Goal: Communication & Community: Answer question/provide support

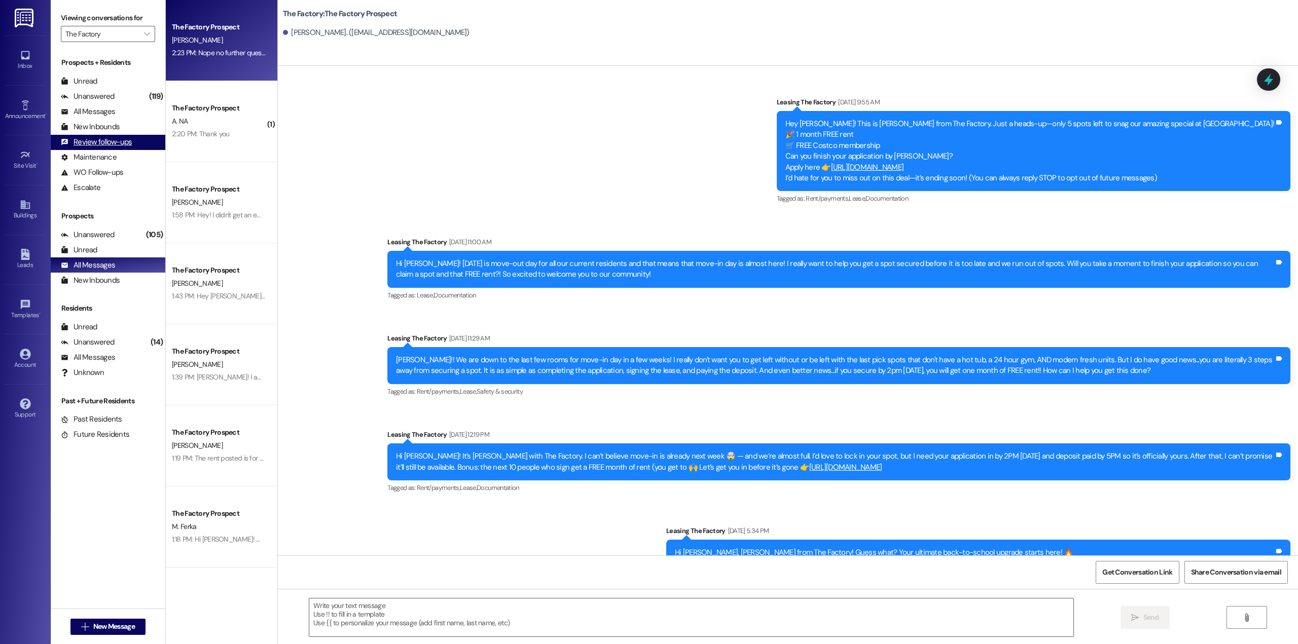
scroll to position [1865, 0]
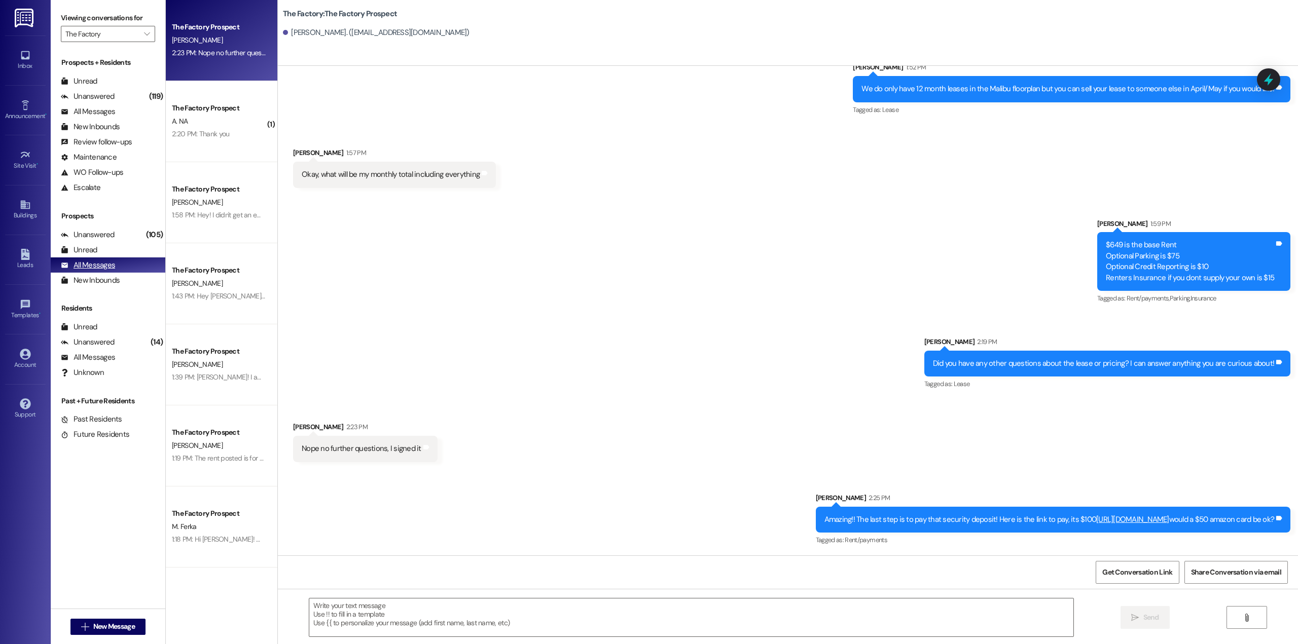
click at [106, 262] on div "All Messages" at bounding box center [88, 265] width 54 height 11
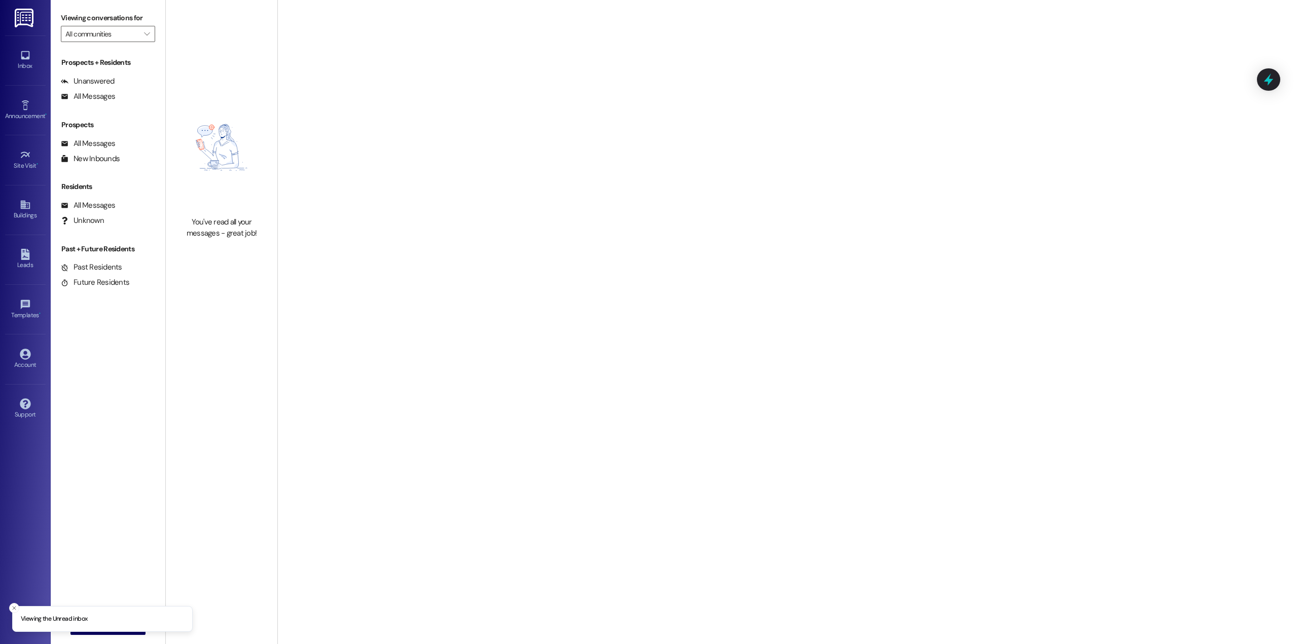
type input "The Factory"
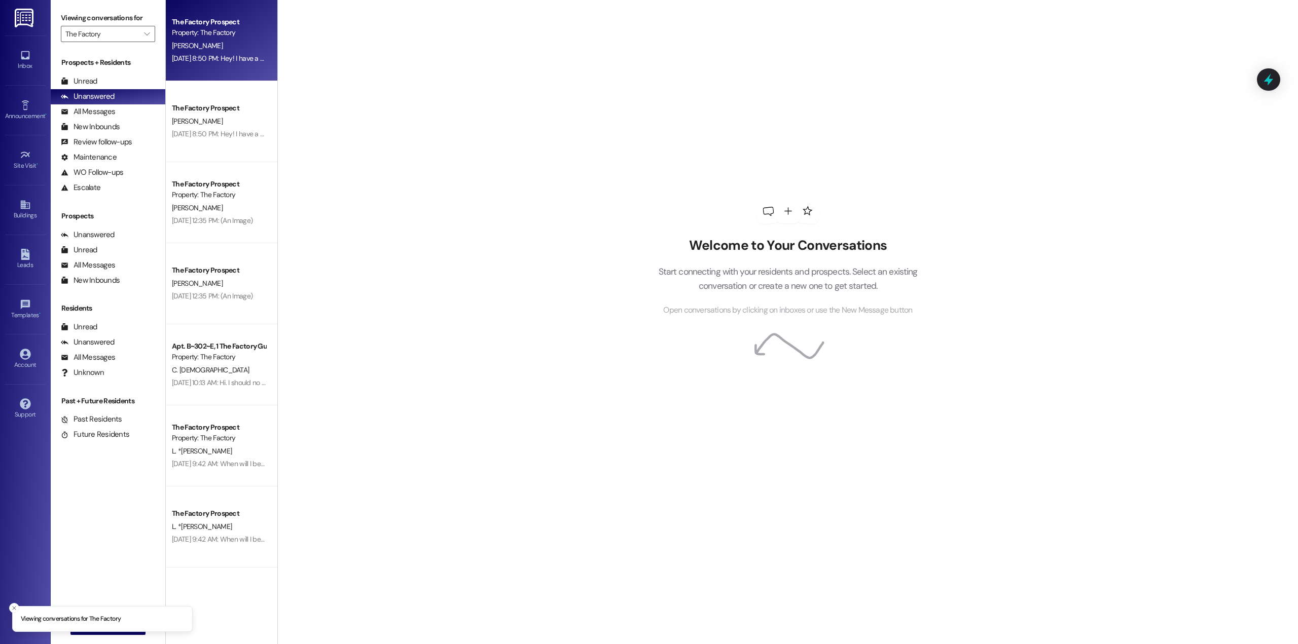
click at [210, 63] on div "Aug 12, 2025 at 8:50 PM: Hey! I have a question, according to the email sent ou…" at bounding box center [219, 58] width 96 height 13
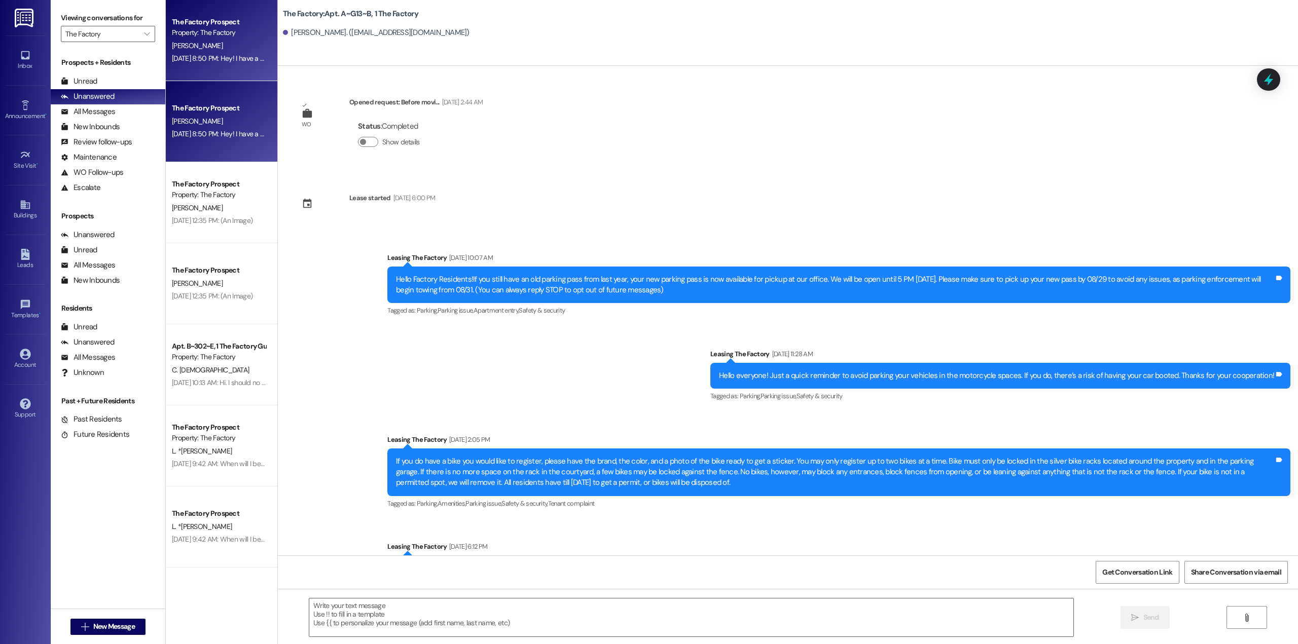
scroll to position [8155, 0]
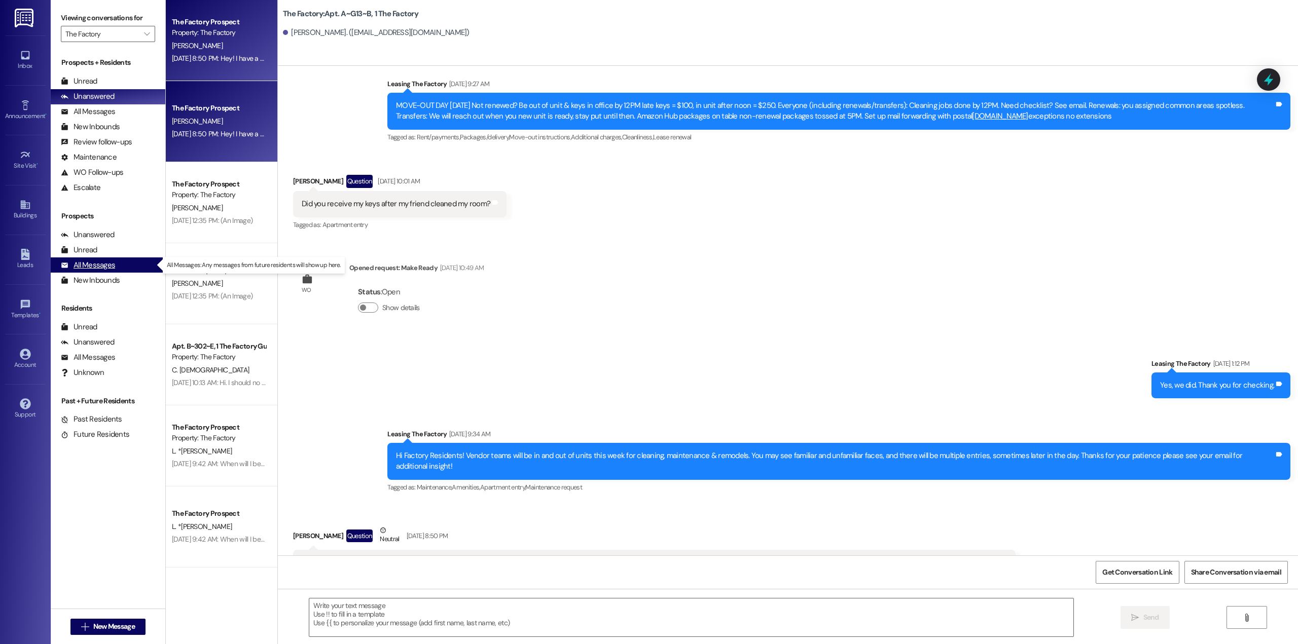
click at [97, 270] on div "All Messages" at bounding box center [88, 265] width 54 height 11
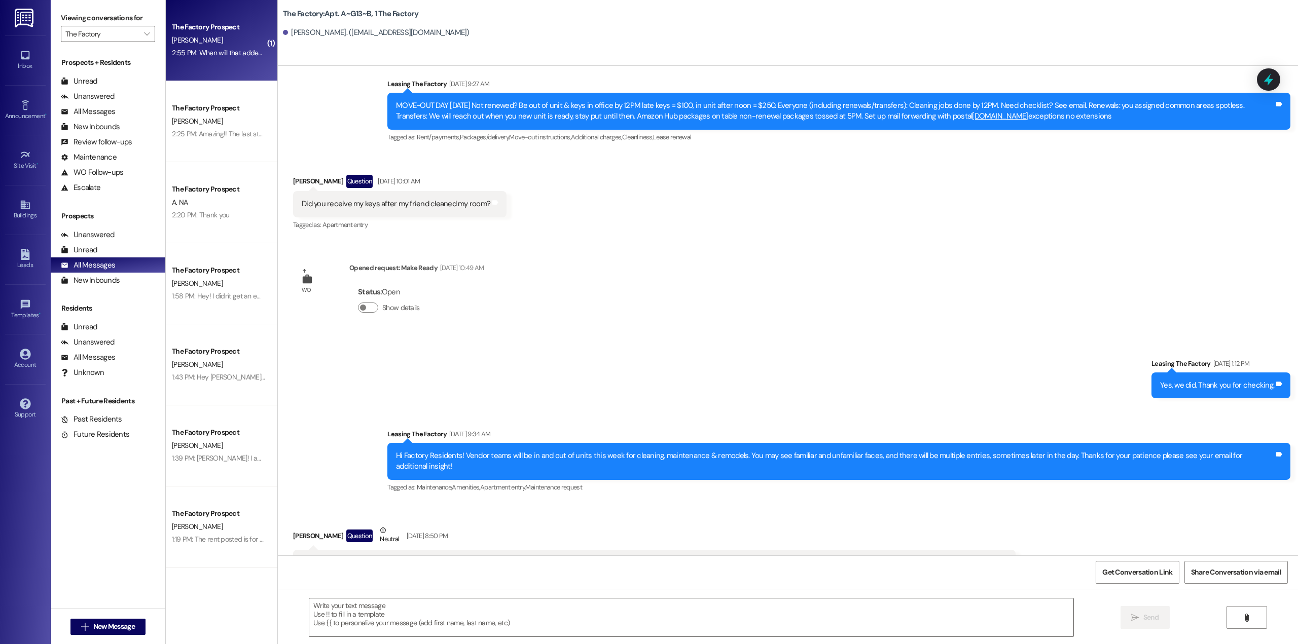
click at [206, 51] on div "2:55 PM: When will that addendum show up for the parking concession? 2:55 PM: W…" at bounding box center [278, 52] width 213 height 9
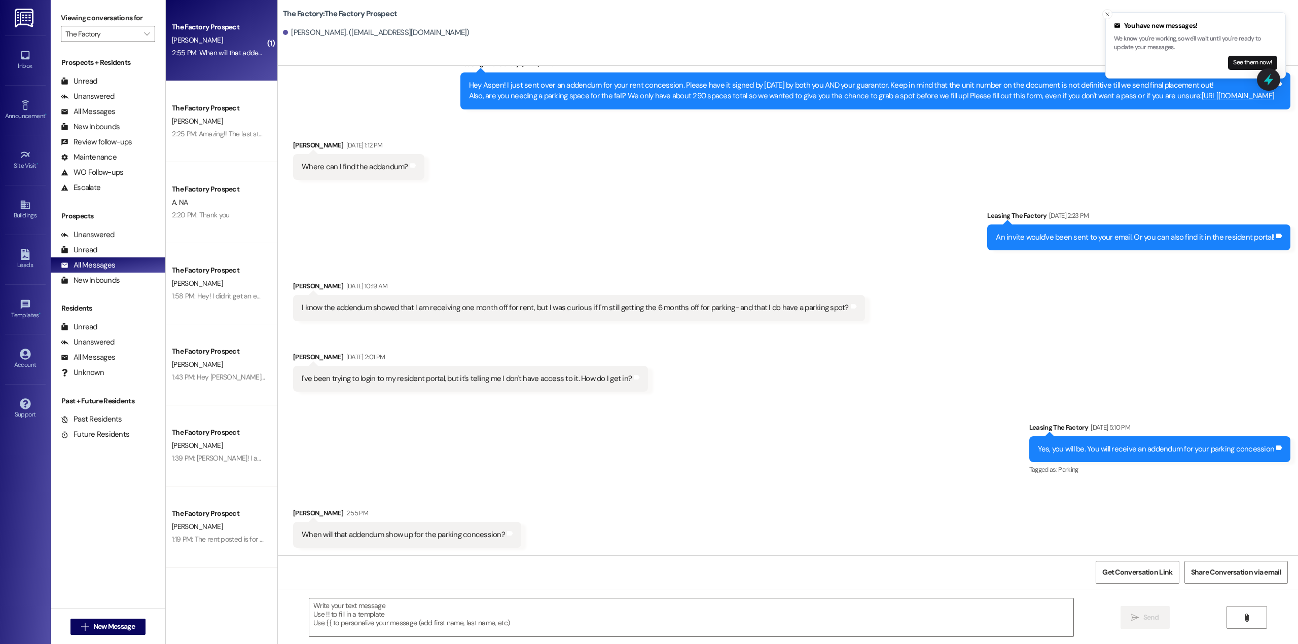
scroll to position [2440, 0]
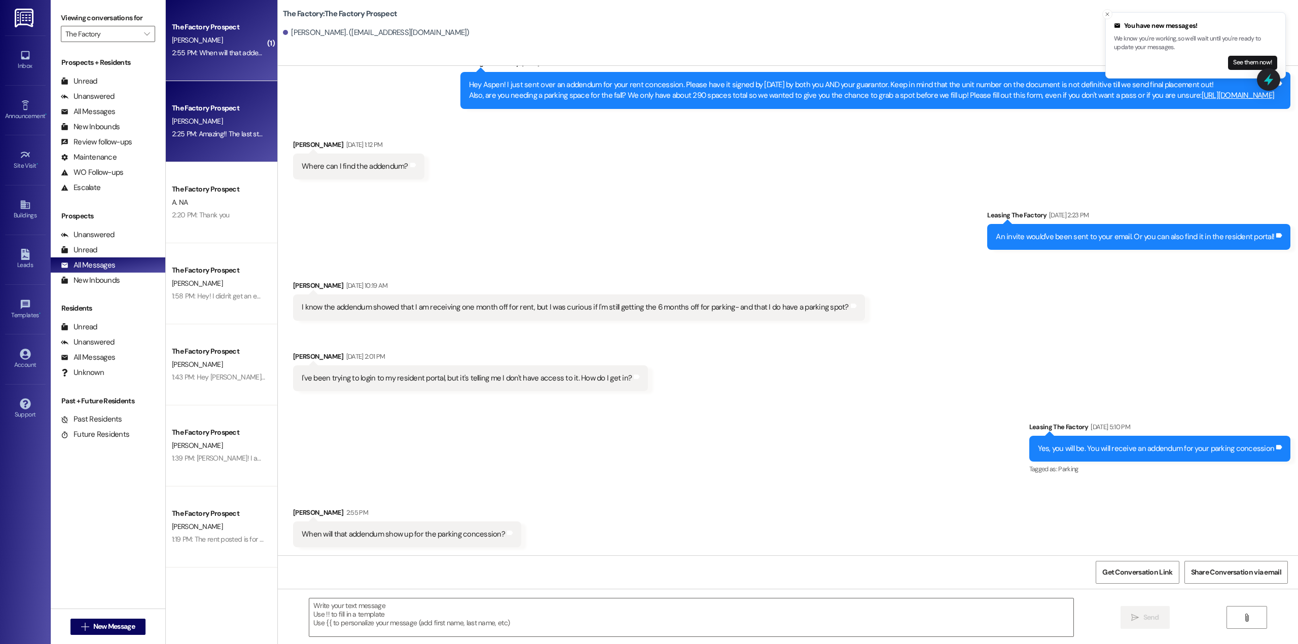
click at [206, 136] on div "2:25 PM: Amazing!! The last step is to pay that security deposit! Here is the l…" at bounding box center [394, 133] width 445 height 9
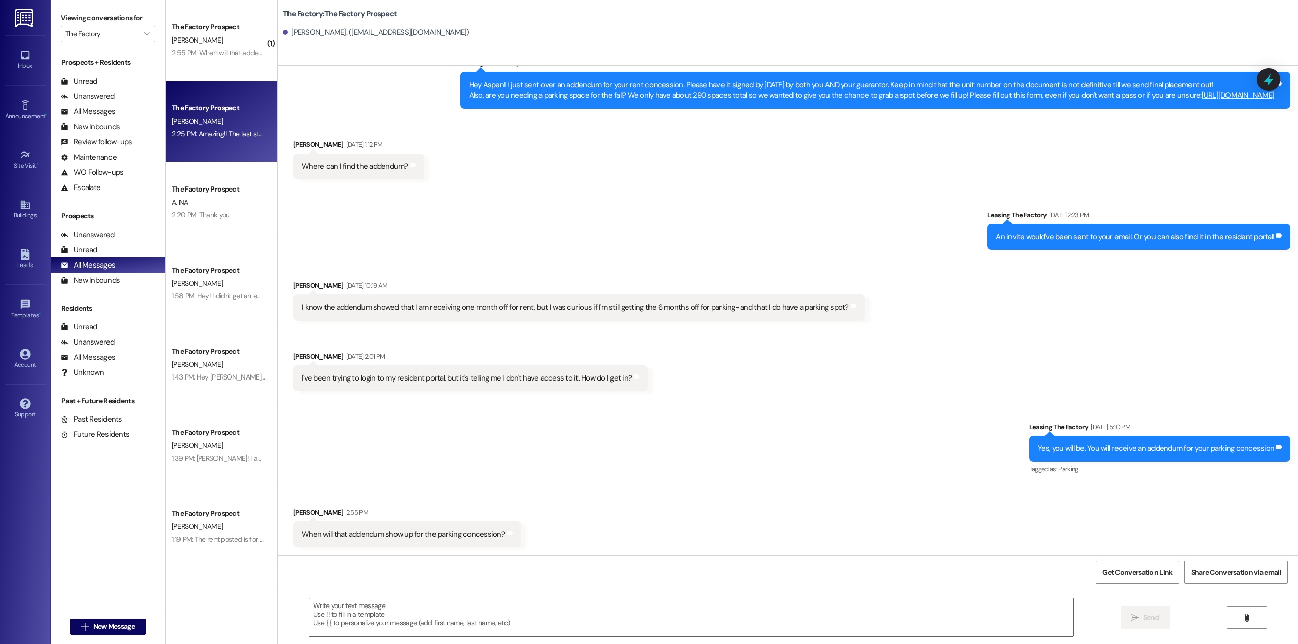
scroll to position [1865, 0]
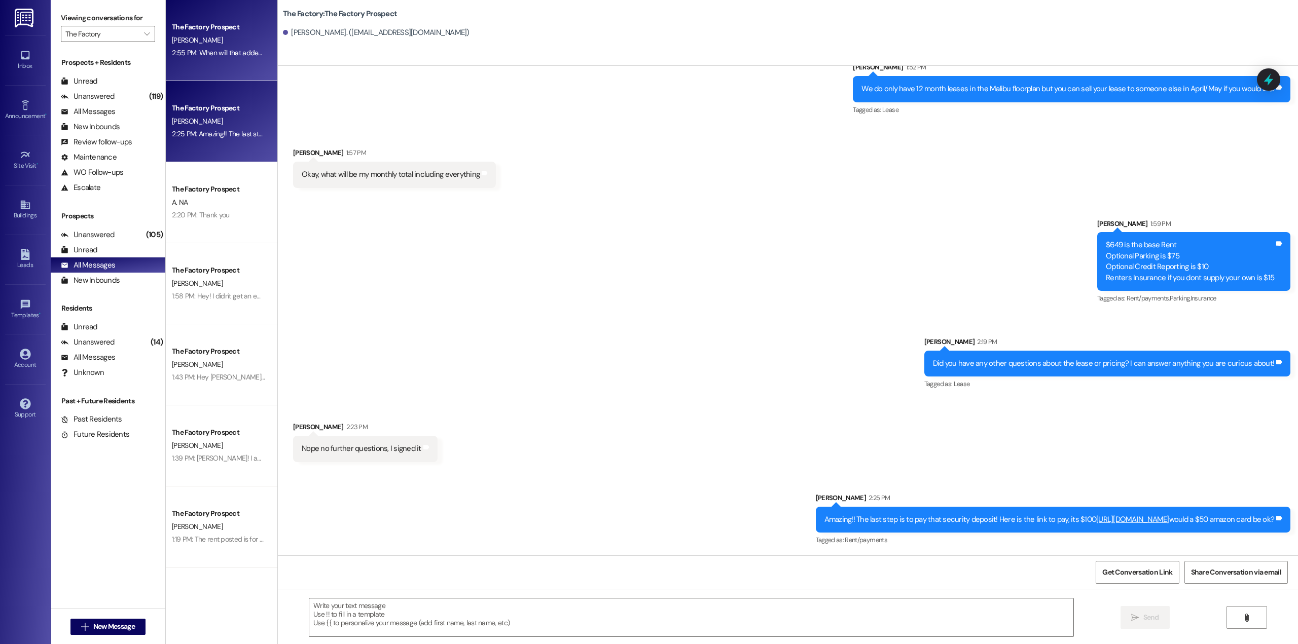
click at [218, 46] on div "[PERSON_NAME]" at bounding box center [219, 40] width 96 height 13
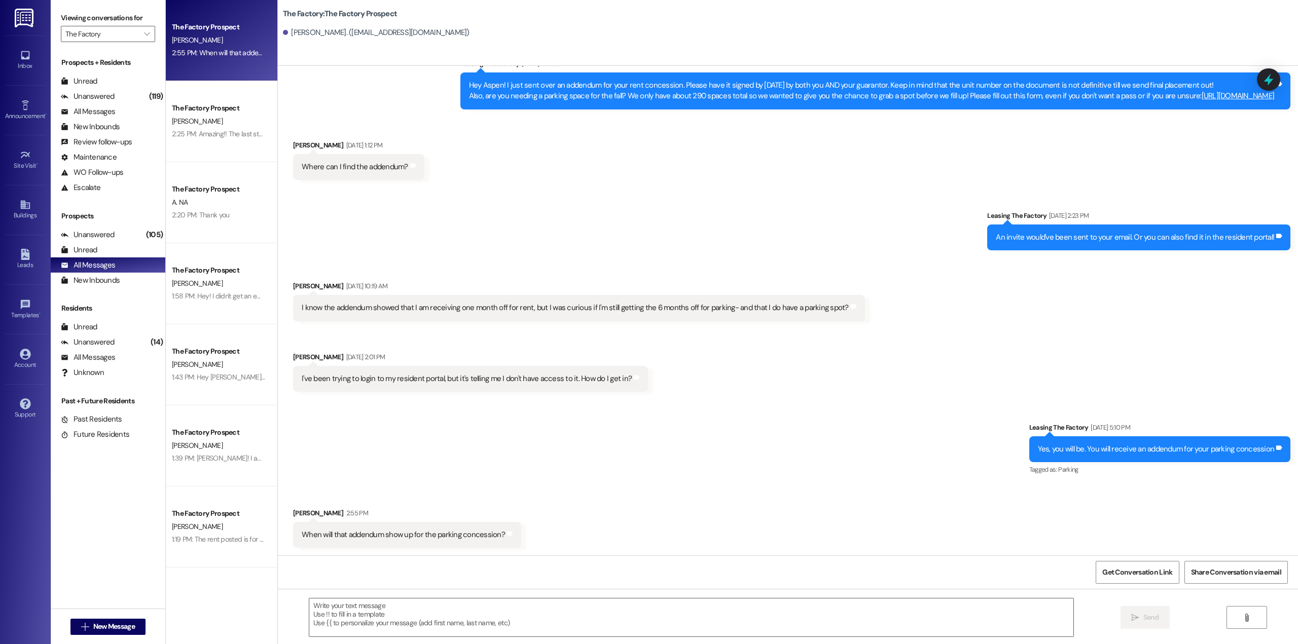
scroll to position [2440, 0]
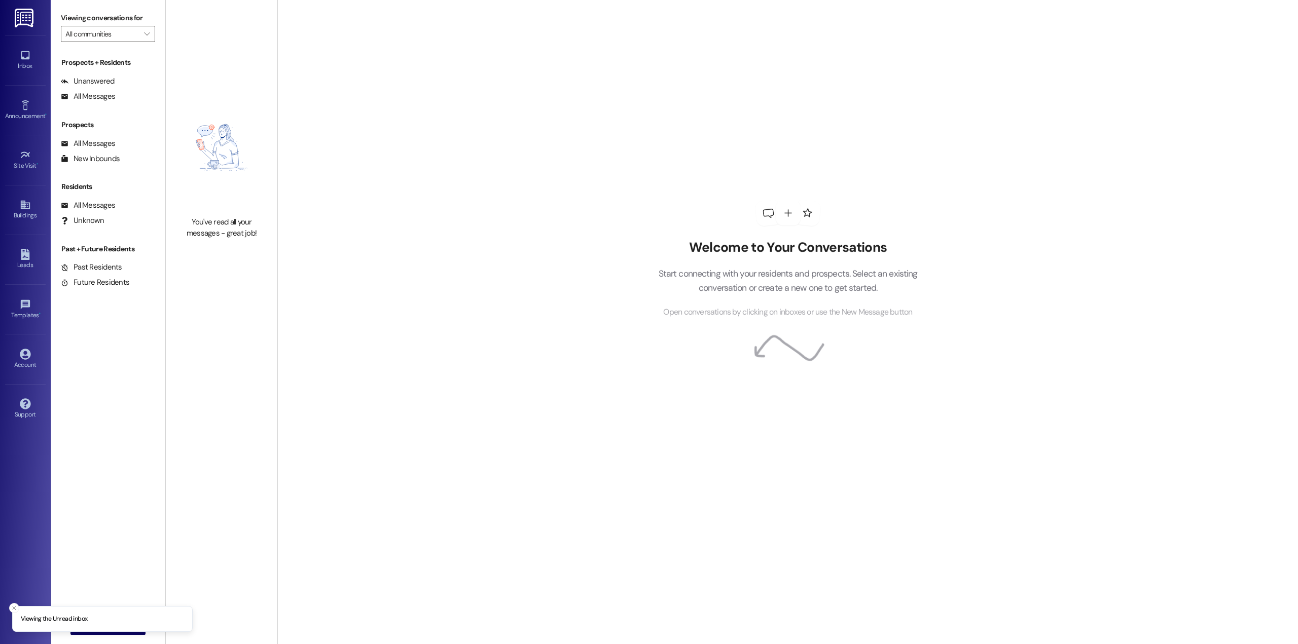
type input "The Factory"
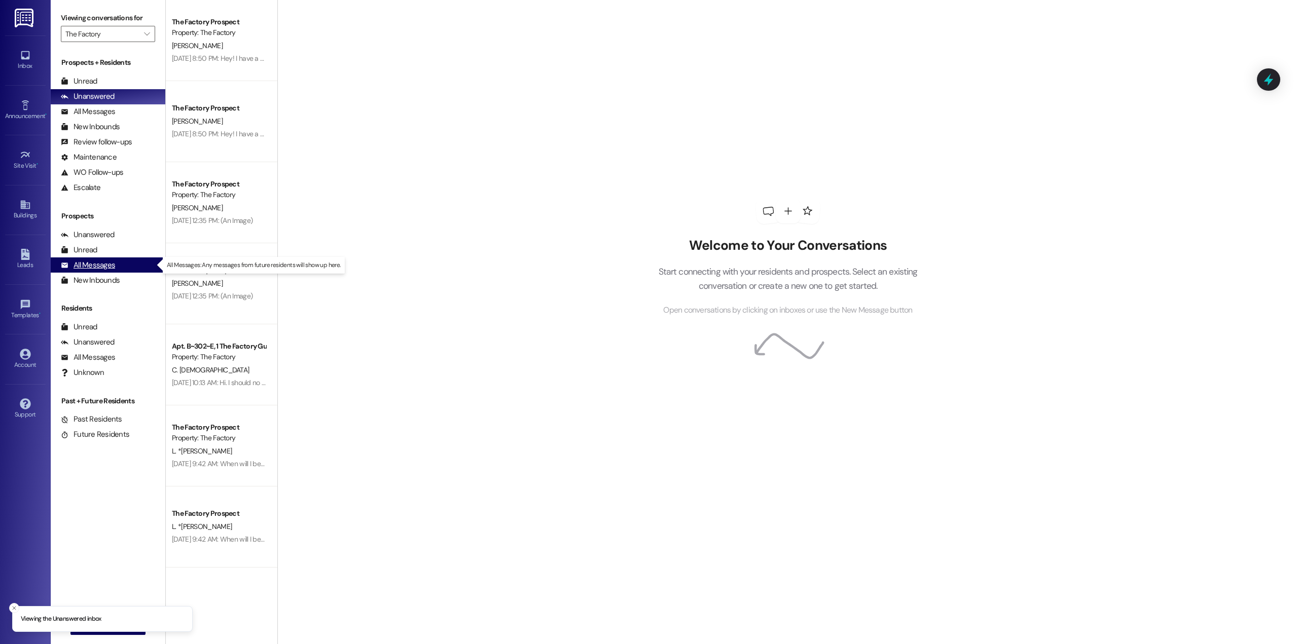
click at [100, 265] on div "All Messages" at bounding box center [88, 265] width 54 height 11
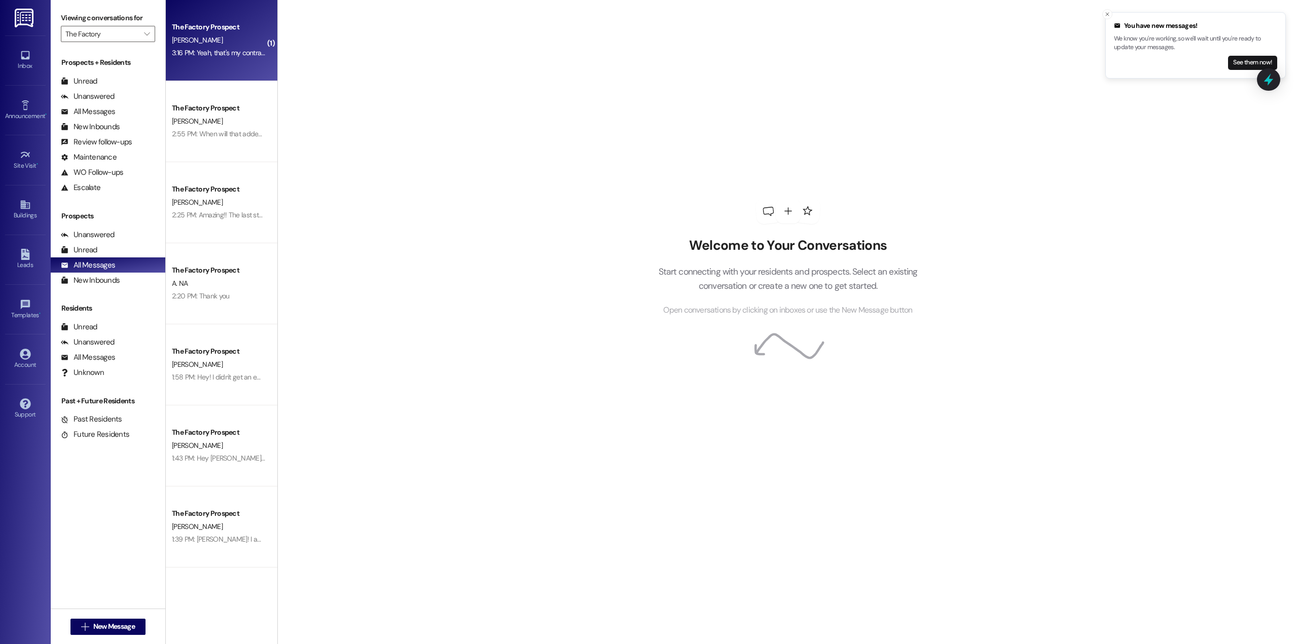
click at [205, 59] on div "3:16 PM: Yeah, that's my contract and navy orders, it shows the date i have to …" at bounding box center [219, 53] width 96 height 13
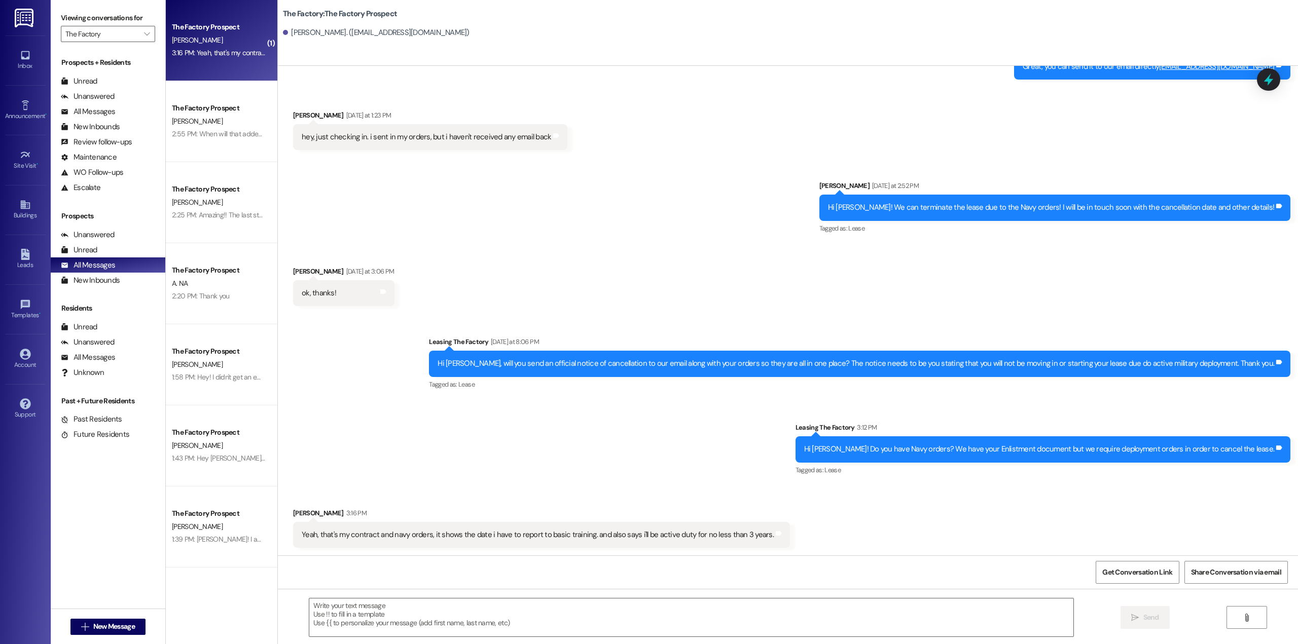
scroll to position [895, 0]
click at [90, 262] on div "All Messages" at bounding box center [88, 265] width 54 height 11
click at [220, 51] on div "3:16 PM: Yeah, that's my contract and navy orders, it shows the date i have to …" at bounding box center [401, 52] width 458 height 9
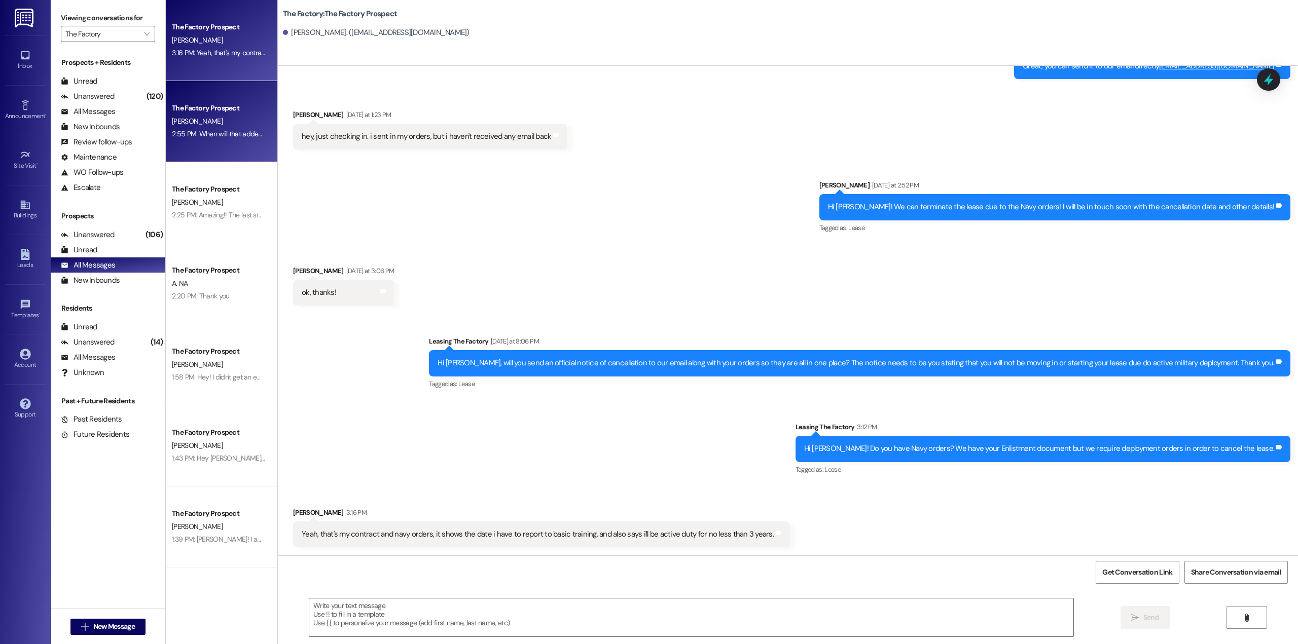
click at [212, 110] on div "The Factory Prospect" at bounding box center [219, 108] width 94 height 11
click at [212, 40] on div "[PERSON_NAME]" at bounding box center [219, 40] width 96 height 13
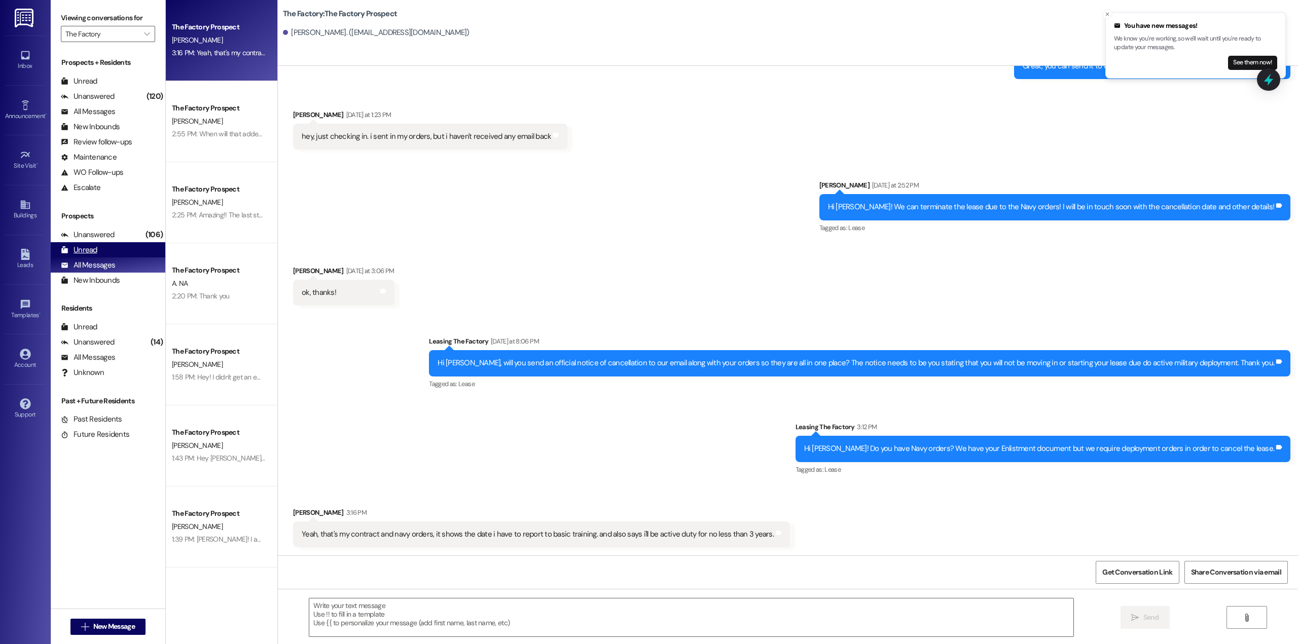
click at [93, 250] on div "Unread" at bounding box center [79, 250] width 37 height 11
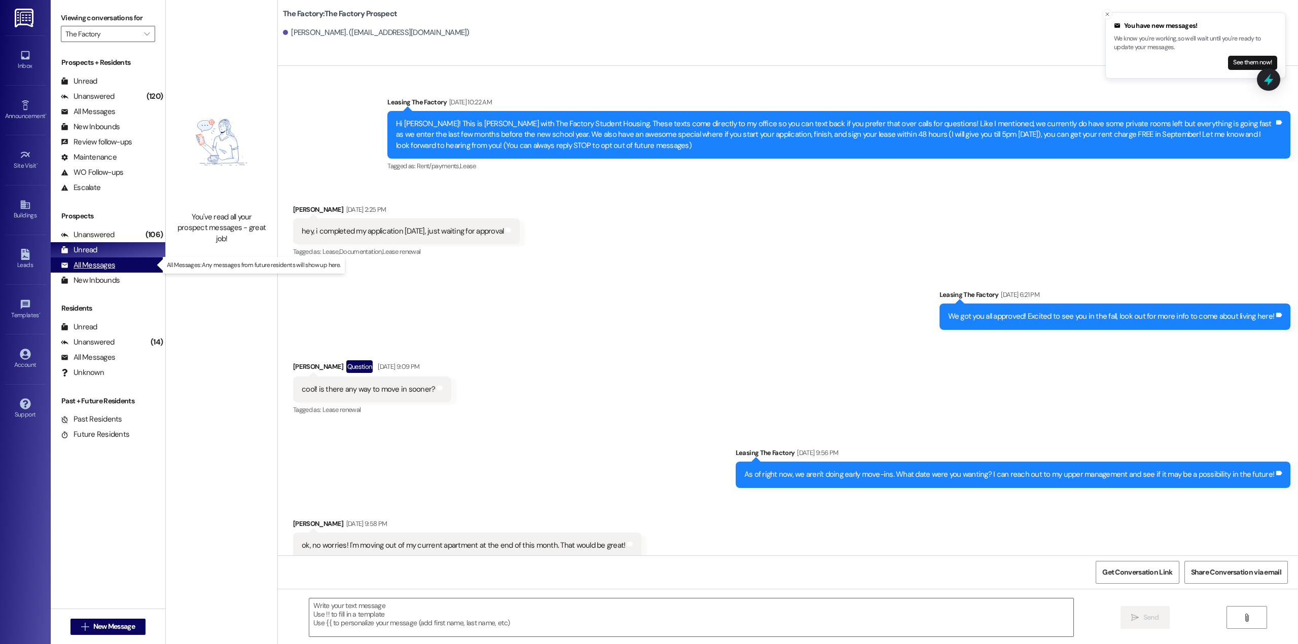
click at [102, 262] on div "All Messages" at bounding box center [88, 265] width 54 height 11
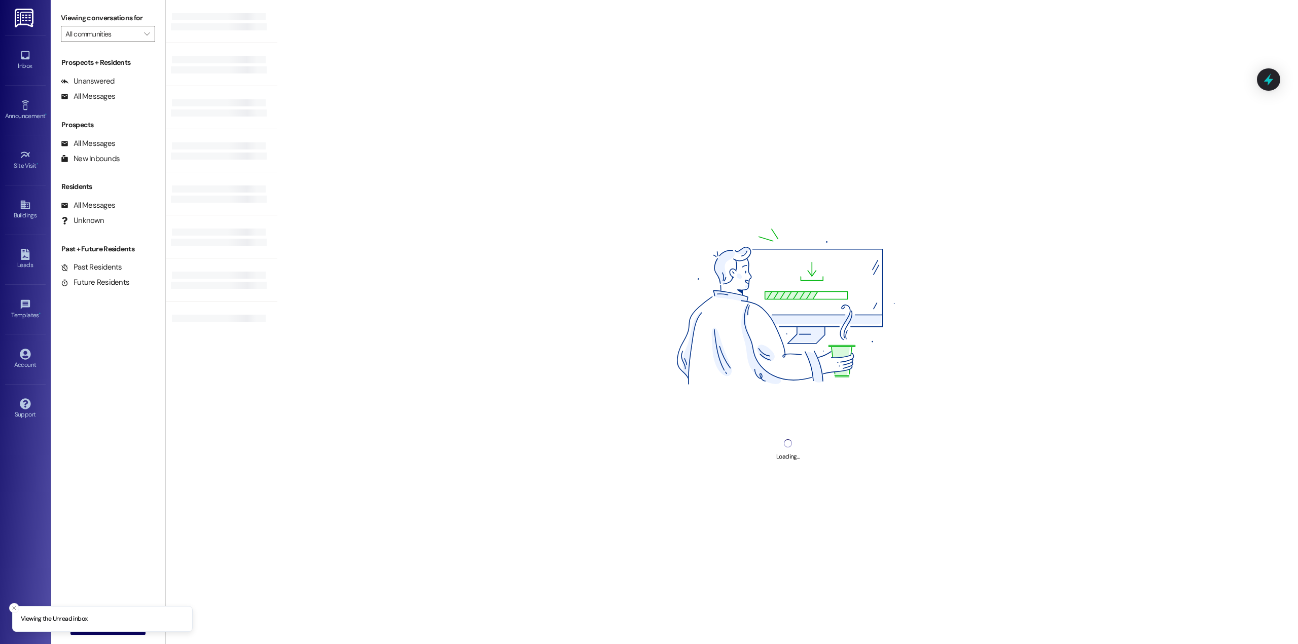
type input "The Factory"
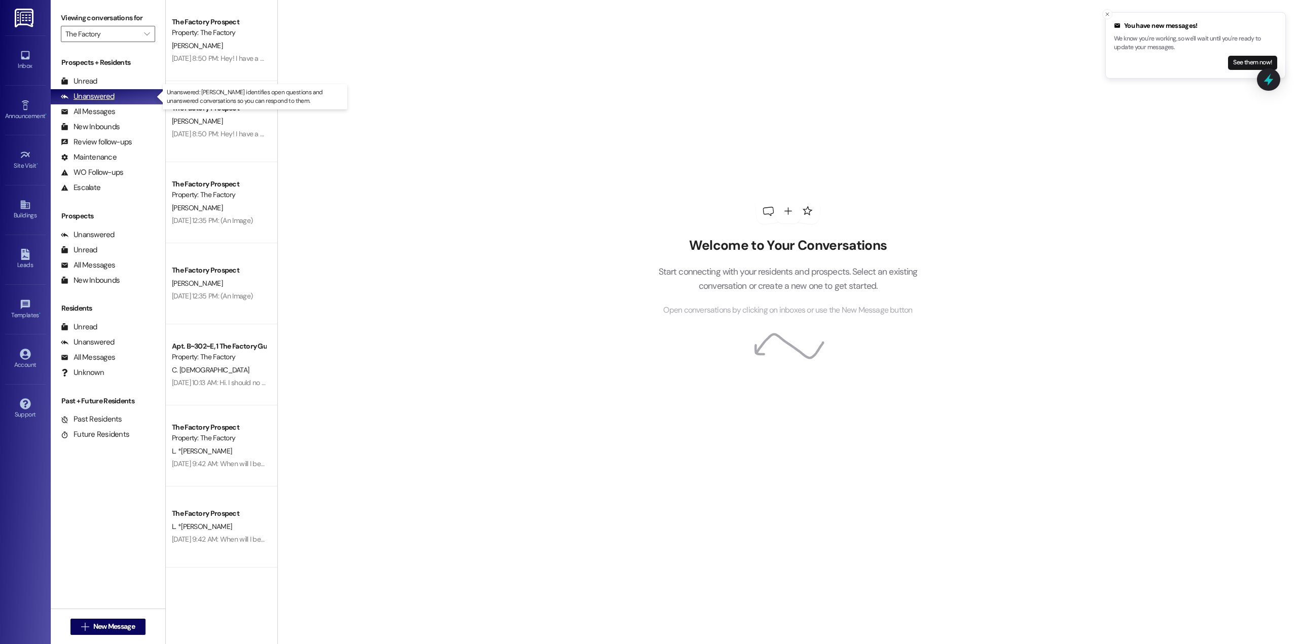
click at [75, 101] on div "Unanswered" at bounding box center [88, 96] width 54 height 11
click at [92, 259] on div "All Messages (undefined)" at bounding box center [108, 265] width 115 height 15
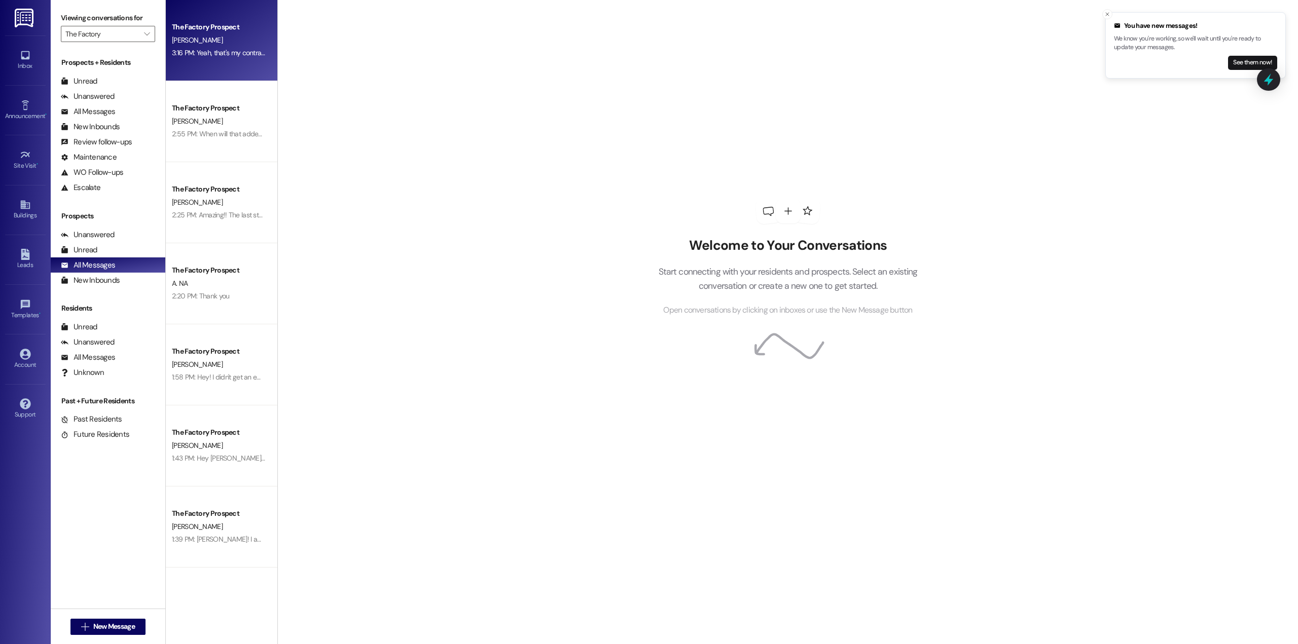
click at [230, 38] on div "[PERSON_NAME]" at bounding box center [219, 40] width 96 height 13
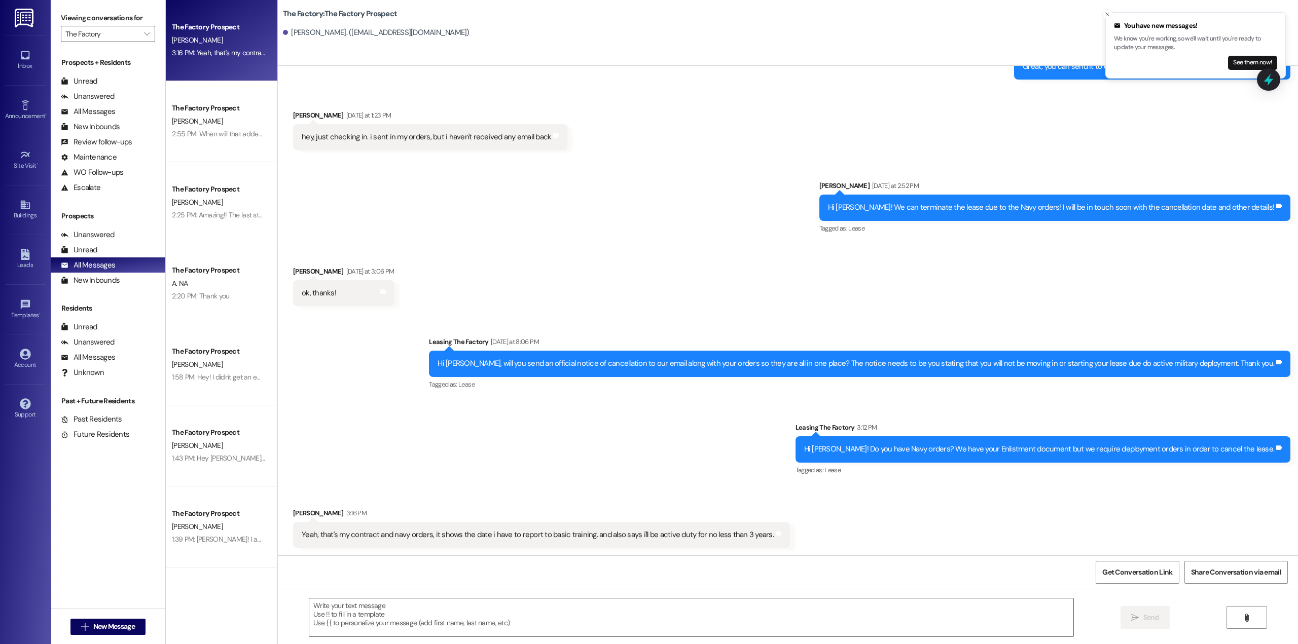
scroll to position [895, 0]
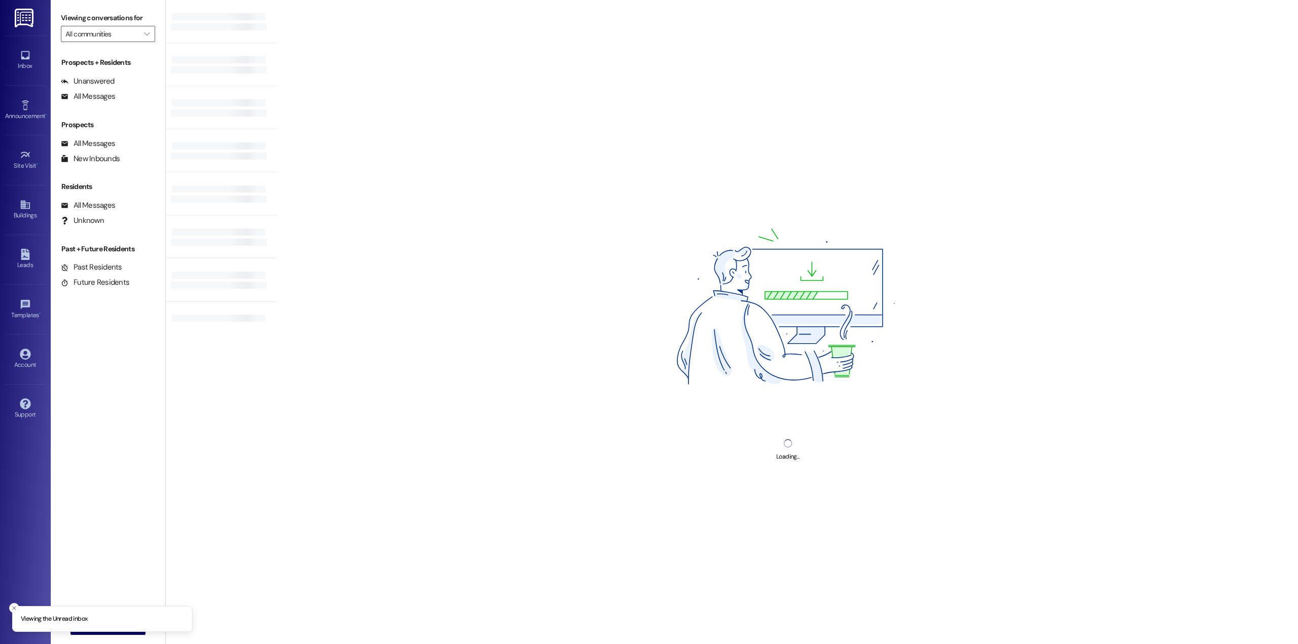
type input "The Factory"
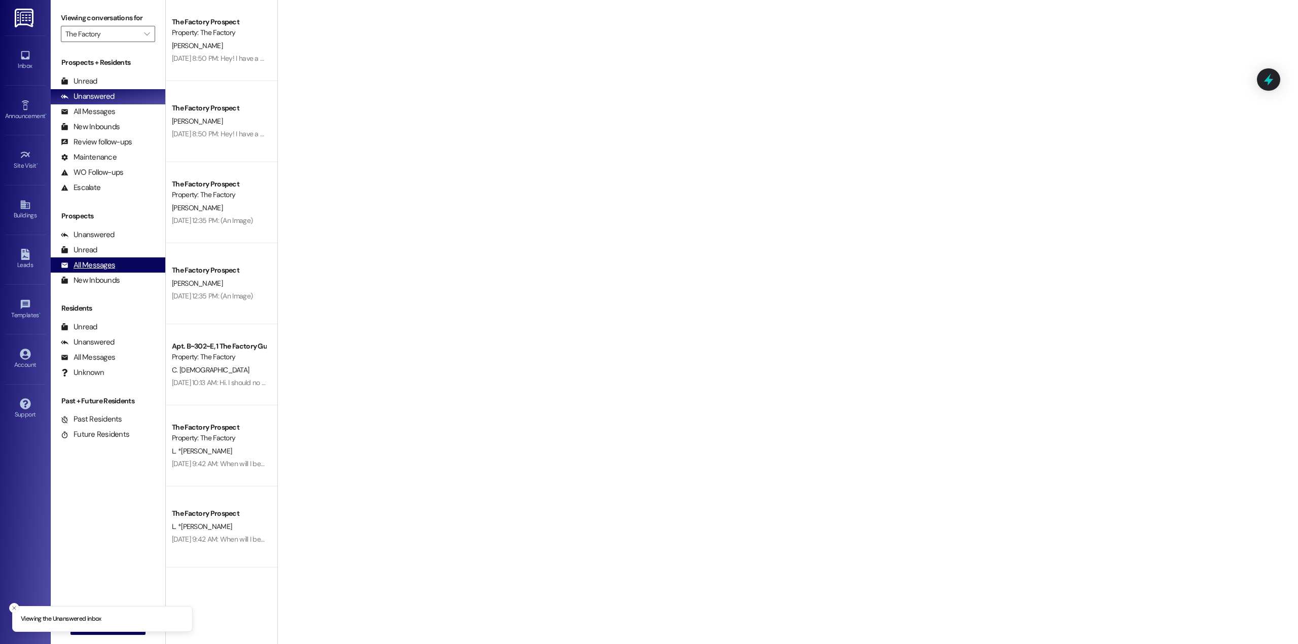
click at [90, 270] on div "All Messages" at bounding box center [88, 265] width 54 height 11
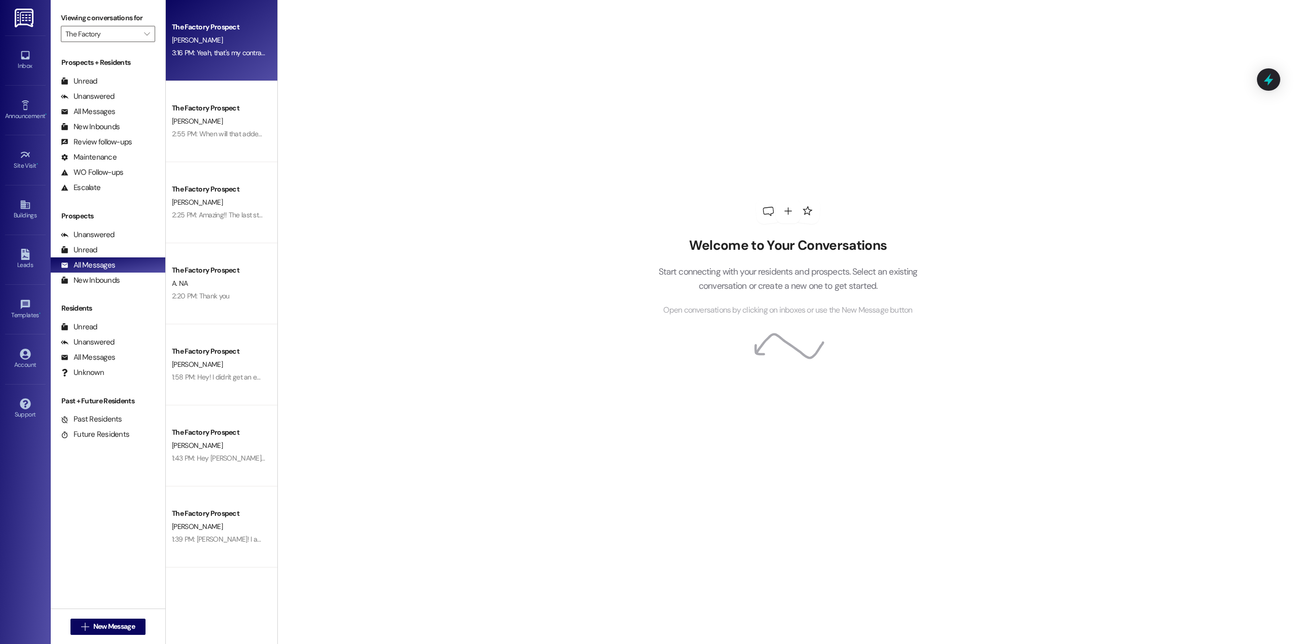
click at [212, 48] on div "3:16 PM: Yeah, that's my contract and navy orders, it shows the date i have to …" at bounding box center [219, 53] width 96 height 13
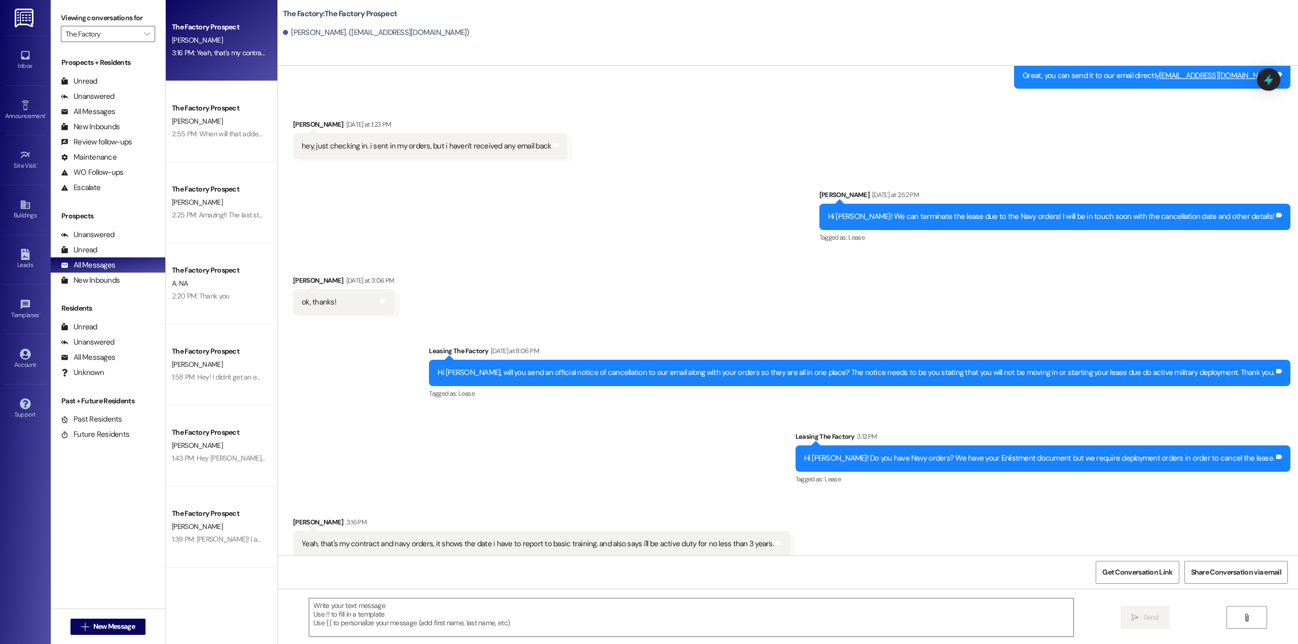
scroll to position [895, 0]
